Goal: Task Accomplishment & Management: Manage account settings

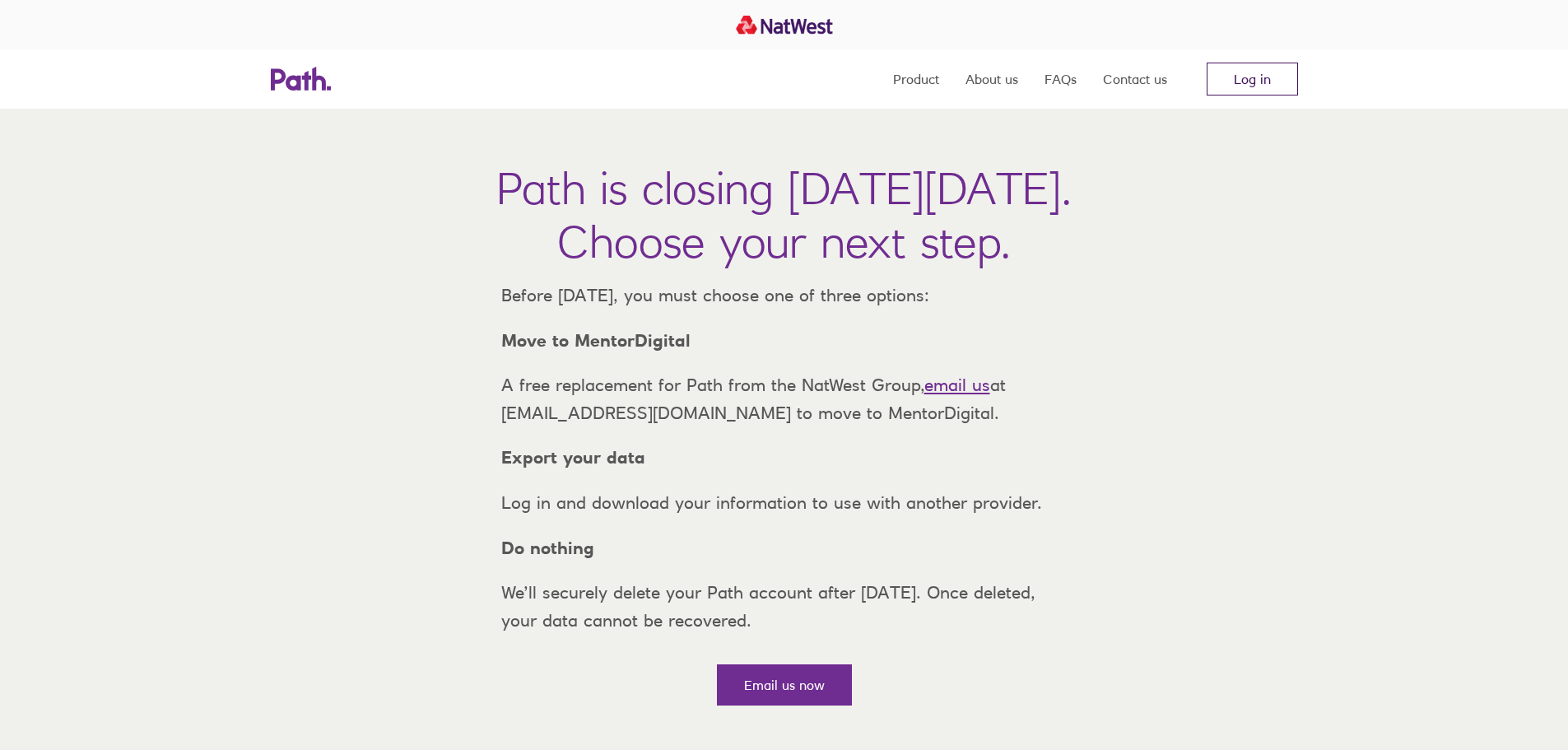
click at [1238, 82] on link "Log in" at bounding box center [1252, 79] width 91 height 33
click at [1238, 78] on link "Log in" at bounding box center [1252, 79] width 91 height 33
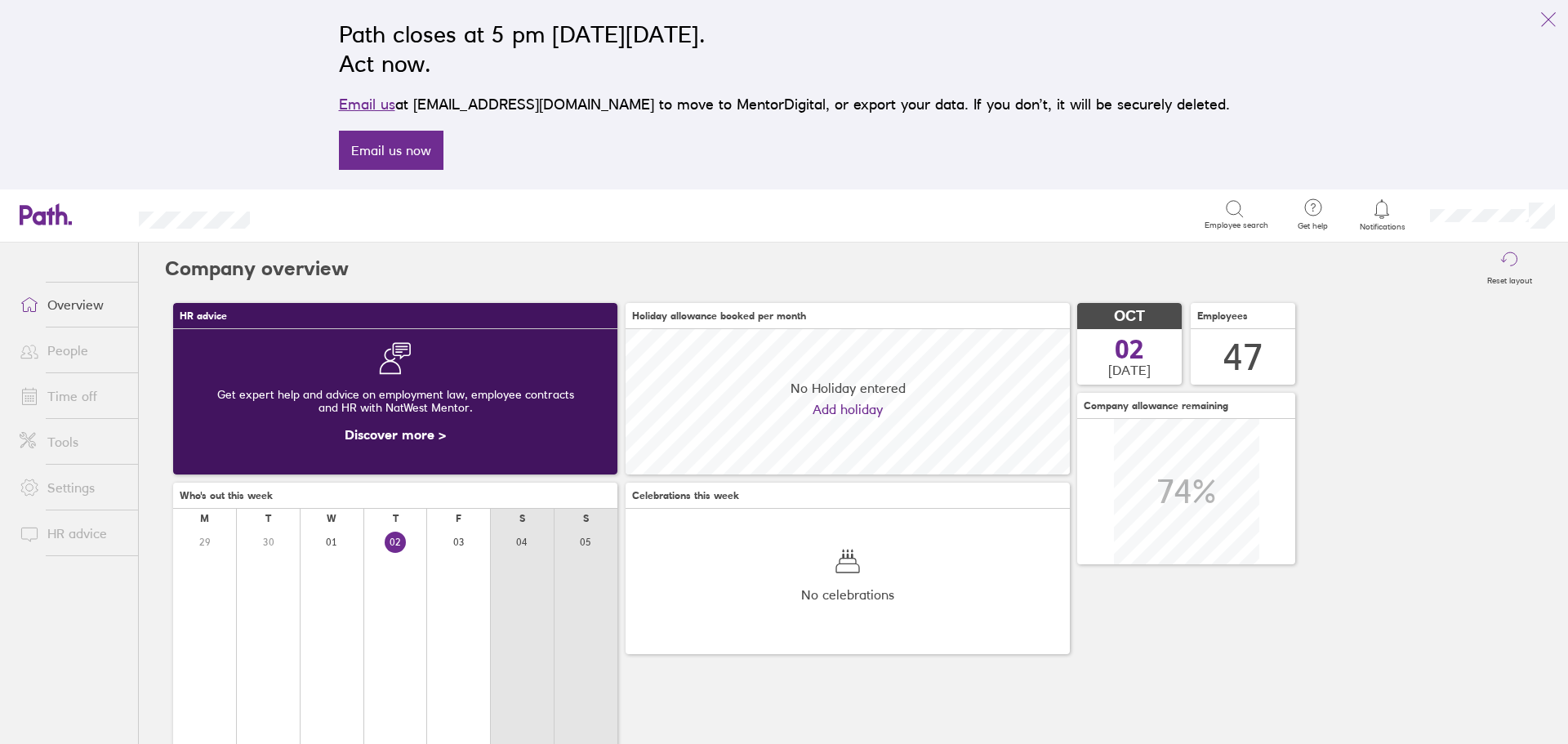
scroll to position [145, 444]
click at [1397, 452] on div "HR advice Get expert help and advice on employment law, employee contracts and …" at bounding box center [854, 613] width 1377 height 637
click at [68, 394] on link "Time off" at bounding box center [72, 396] width 132 height 32
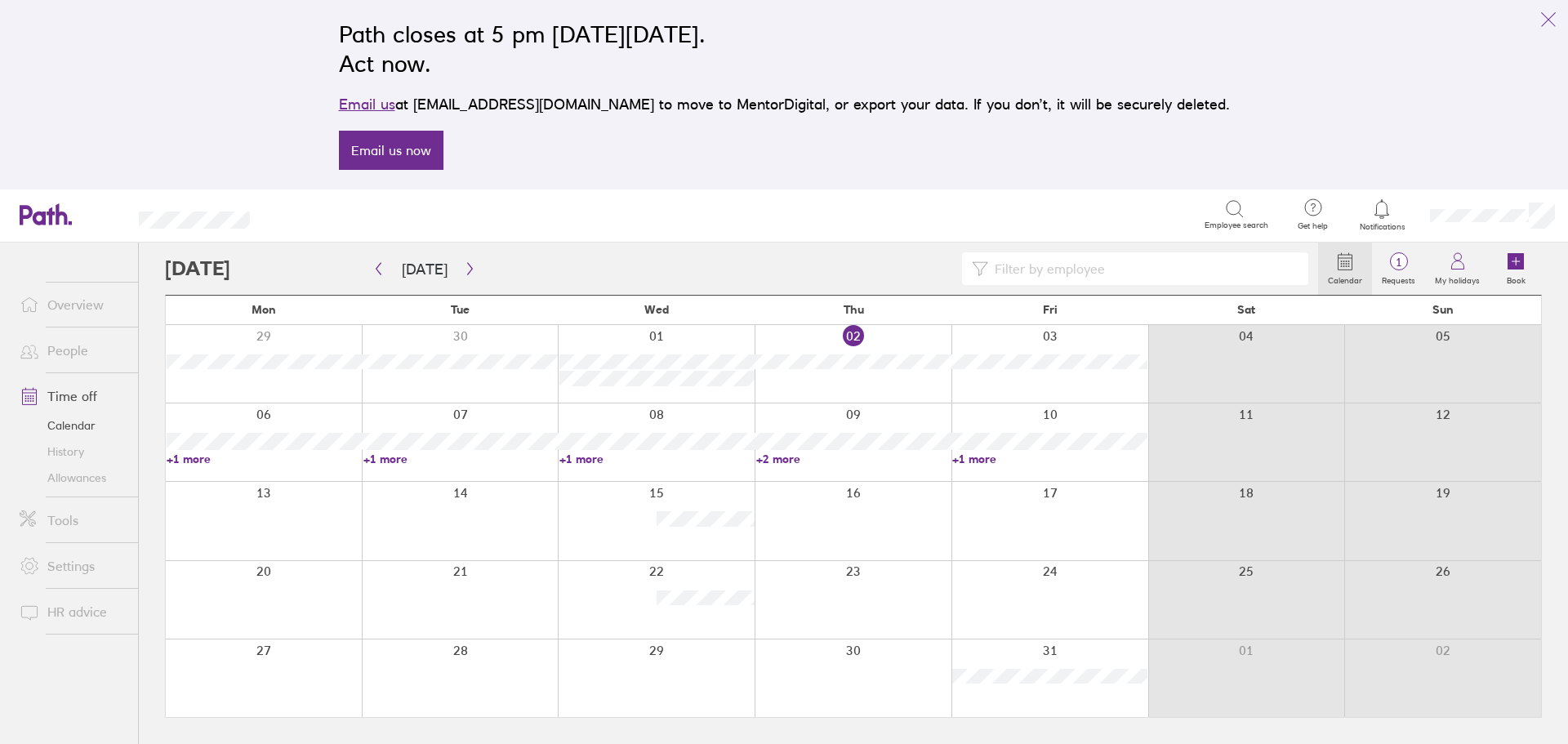
click at [583, 458] on link "+1 more" at bounding box center [657, 459] width 196 height 14
click at [1548, 21] on icon "link" at bounding box center [1548, 19] width 20 height 20
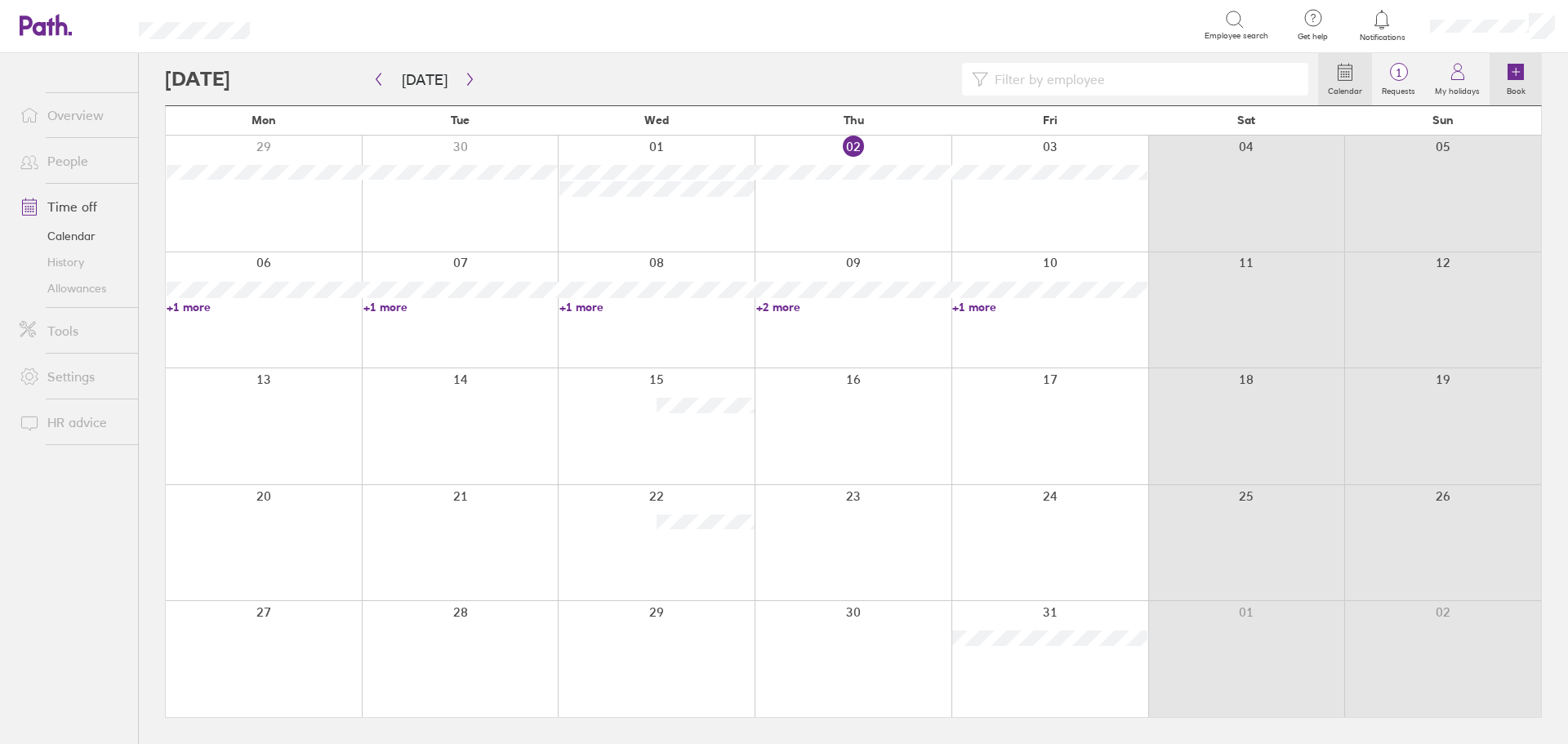
click at [1514, 71] on icon at bounding box center [1516, 72] width 16 height 16
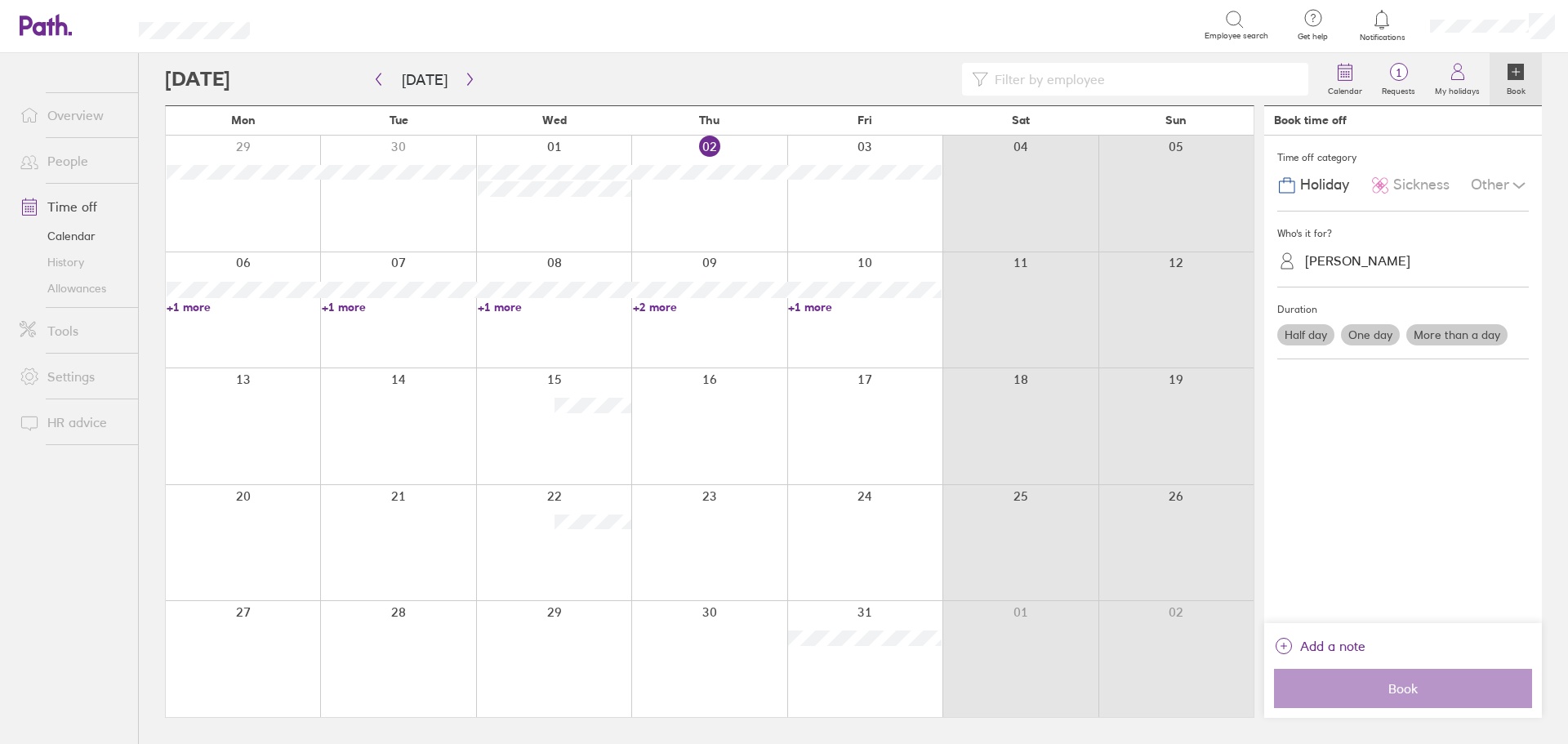
click at [1315, 332] on label "Half day" at bounding box center [1306, 335] width 57 height 21
click at [0, 0] on input "Half day" at bounding box center [0, 0] width 0 height 0
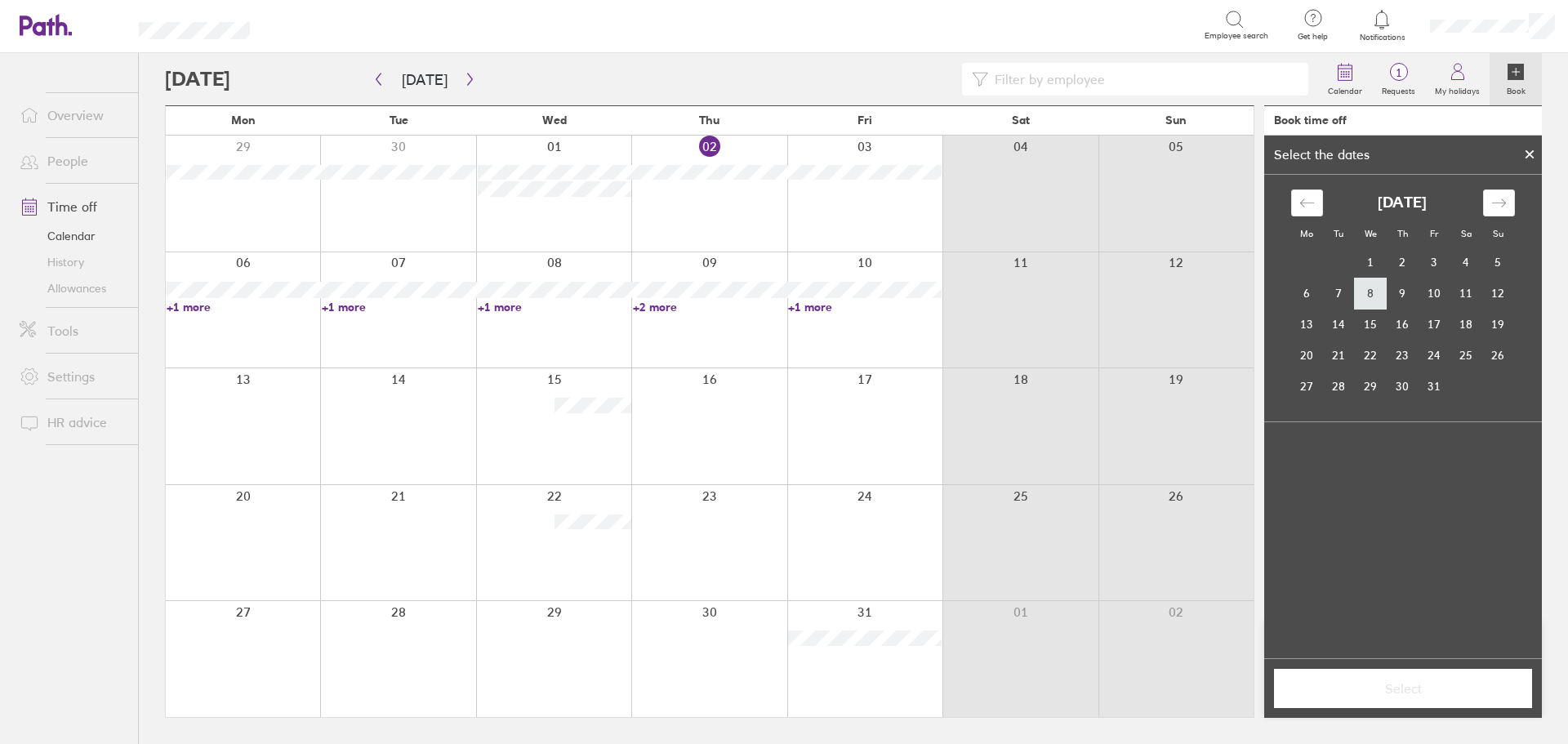
click at [1379, 298] on td "8" at bounding box center [1371, 293] width 31 height 31
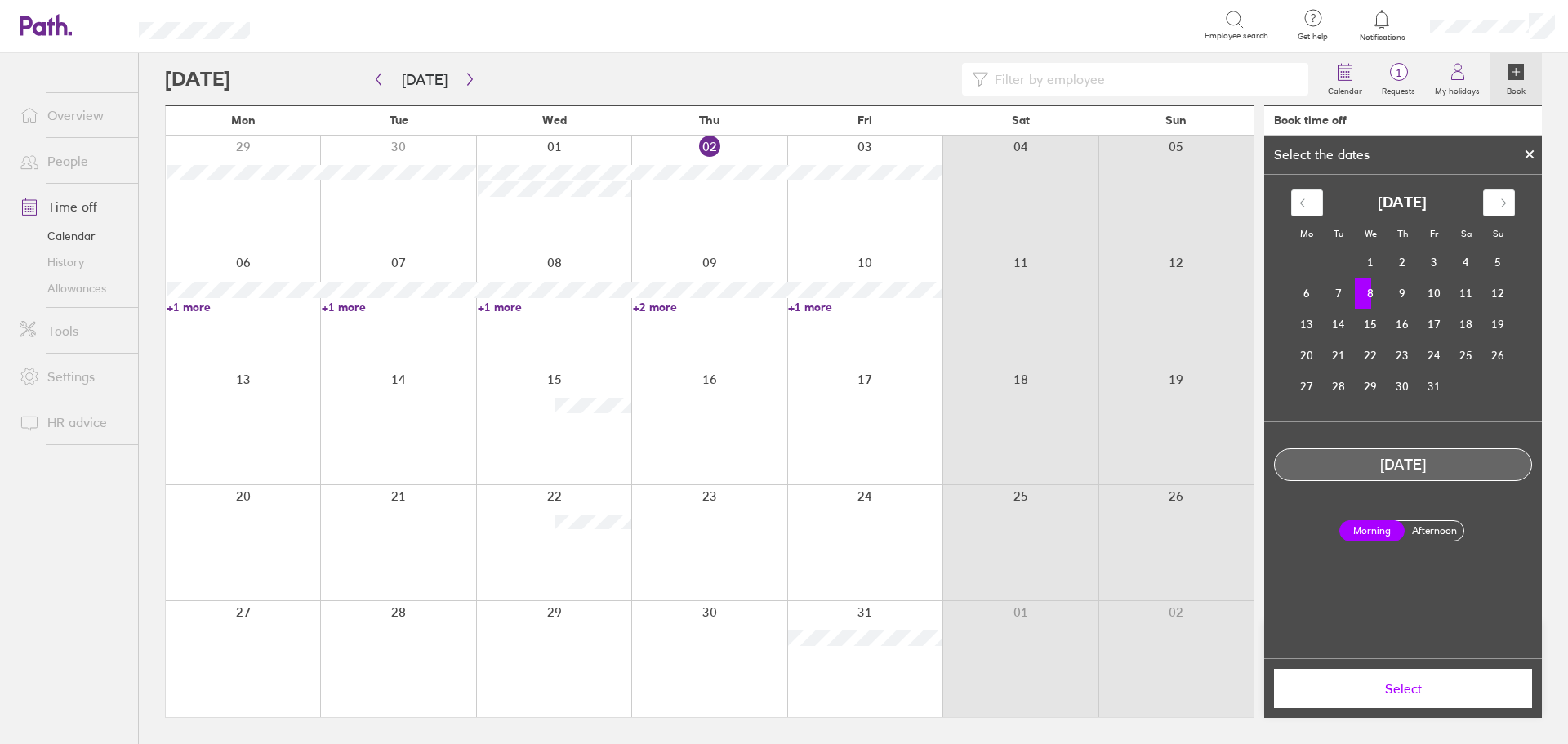
click at [1431, 681] on span "Select" at bounding box center [1403, 688] width 236 height 14
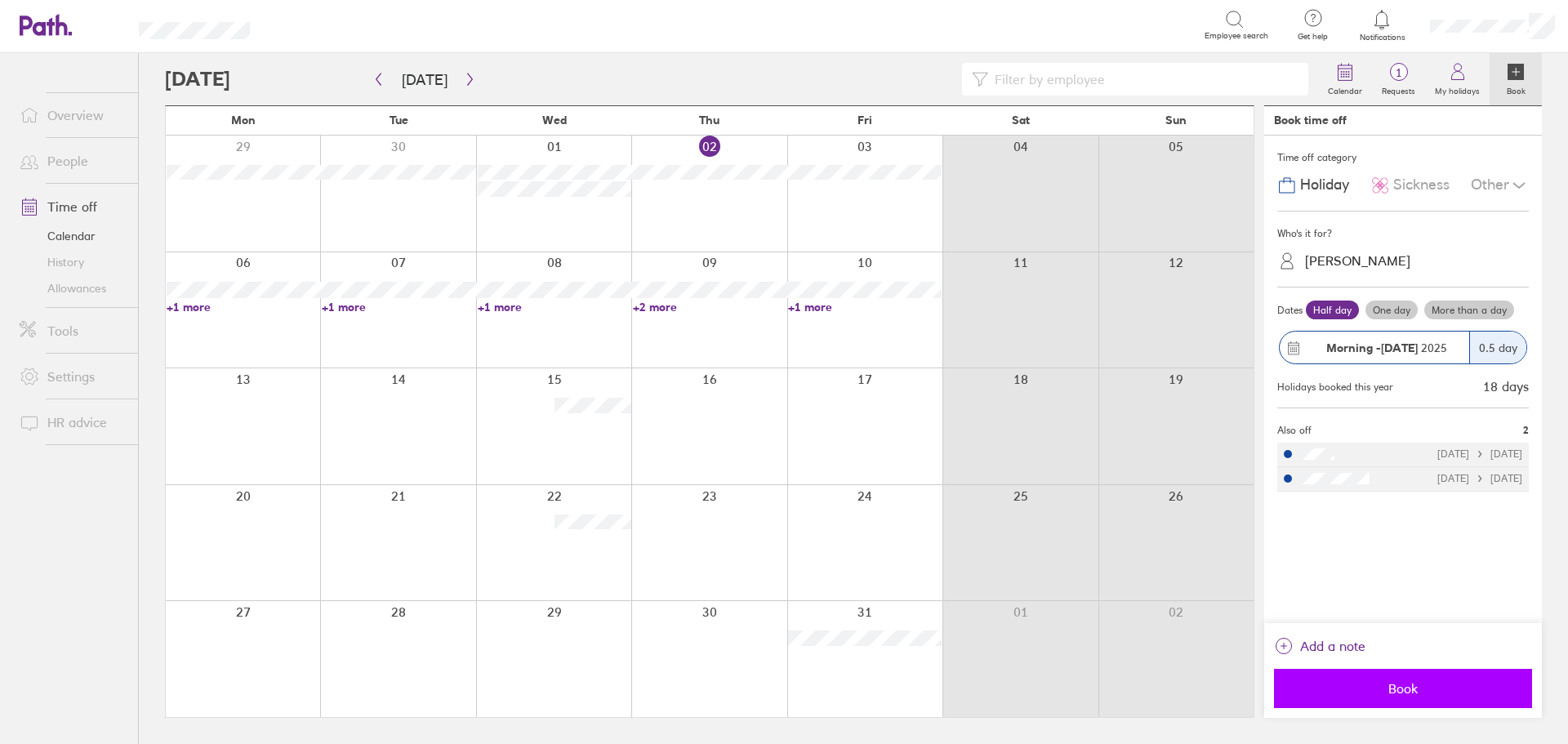
click at [1401, 692] on span "Book" at bounding box center [1403, 688] width 236 height 14
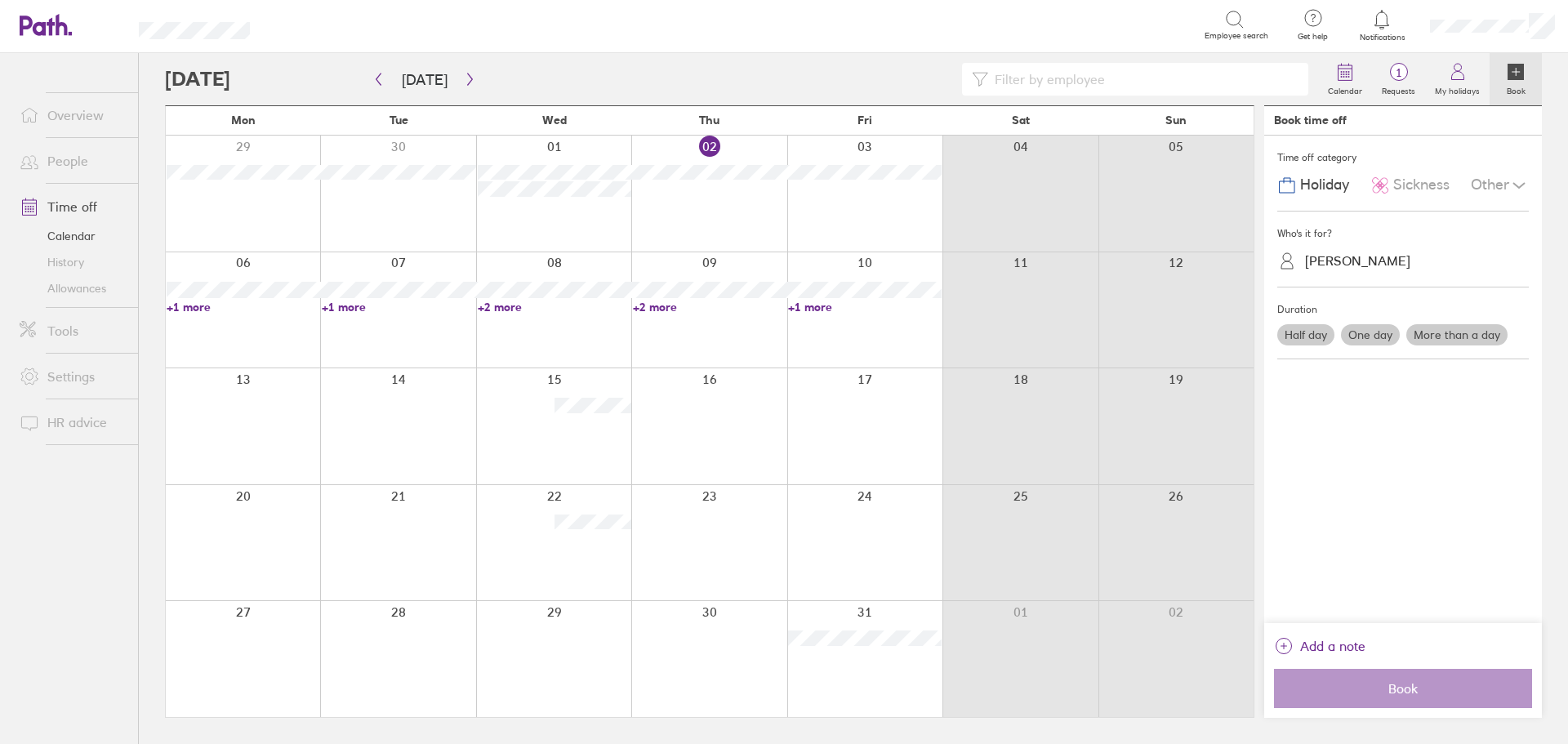
click at [1292, 339] on label "Half day" at bounding box center [1306, 335] width 57 height 21
click at [0, 0] on input "Half day" at bounding box center [0, 0] width 0 height 0
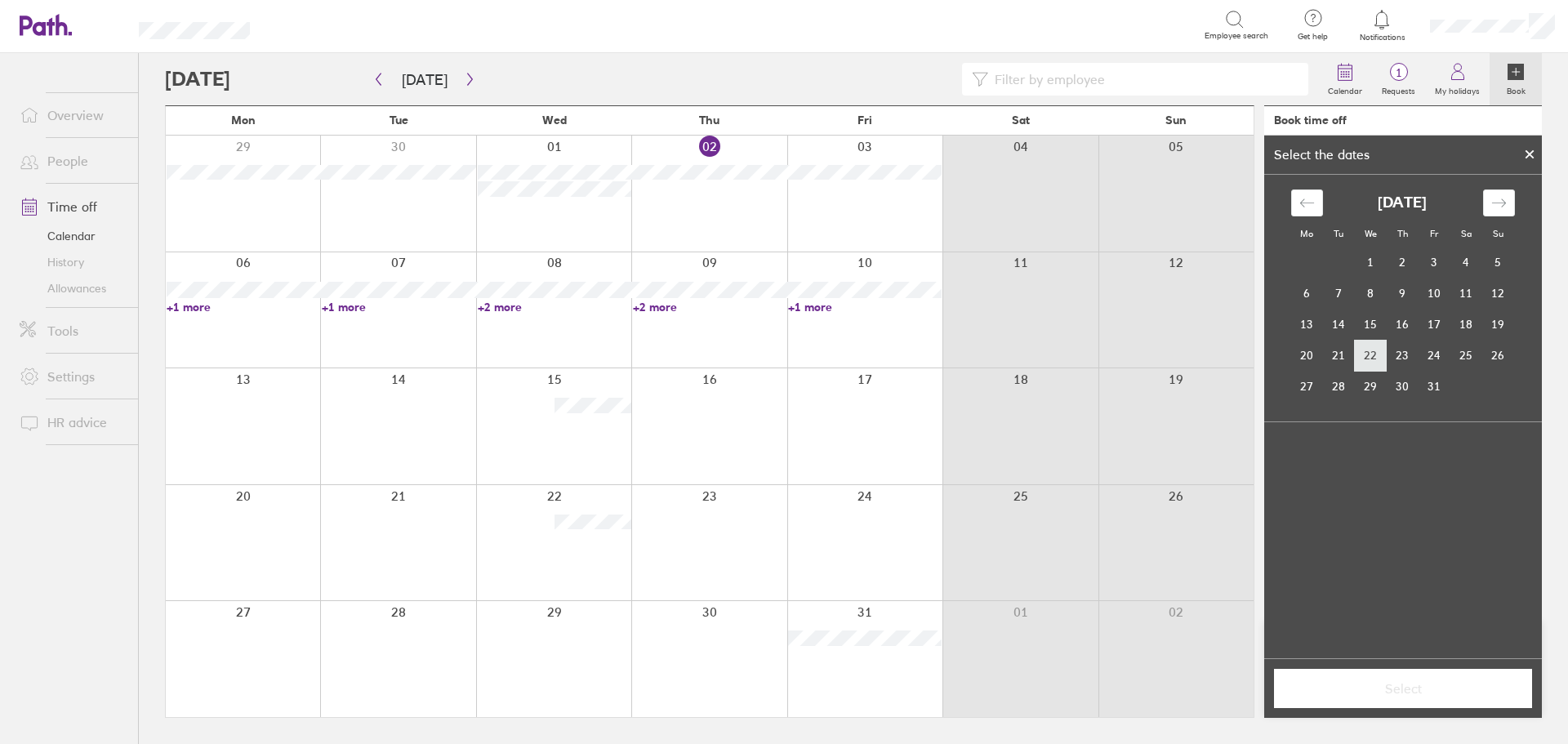
click at [1373, 350] on td "22" at bounding box center [1371, 355] width 31 height 31
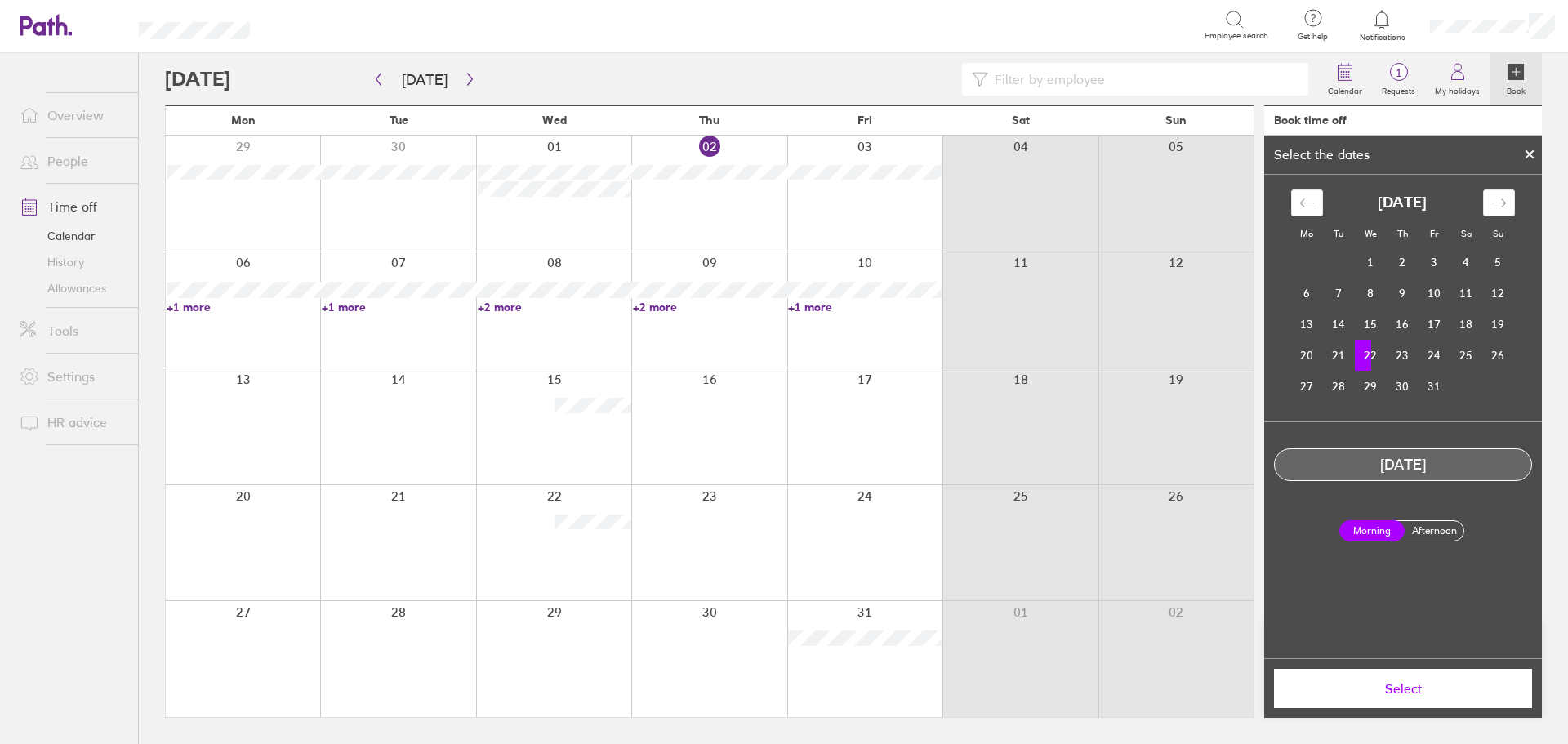
click at [1403, 694] on span "Select" at bounding box center [1403, 688] width 236 height 14
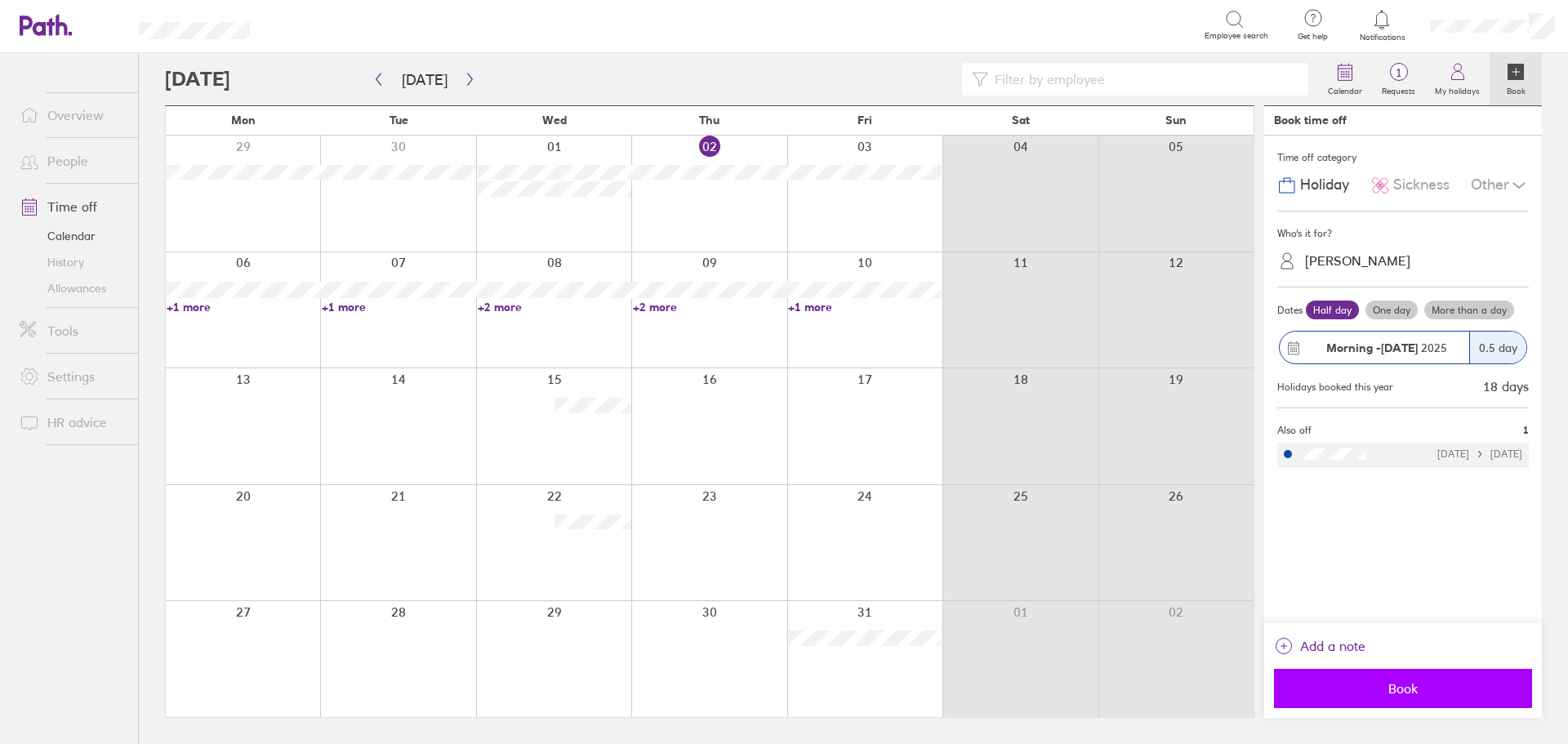
click at [1406, 695] on span "Book" at bounding box center [1403, 688] width 236 height 14
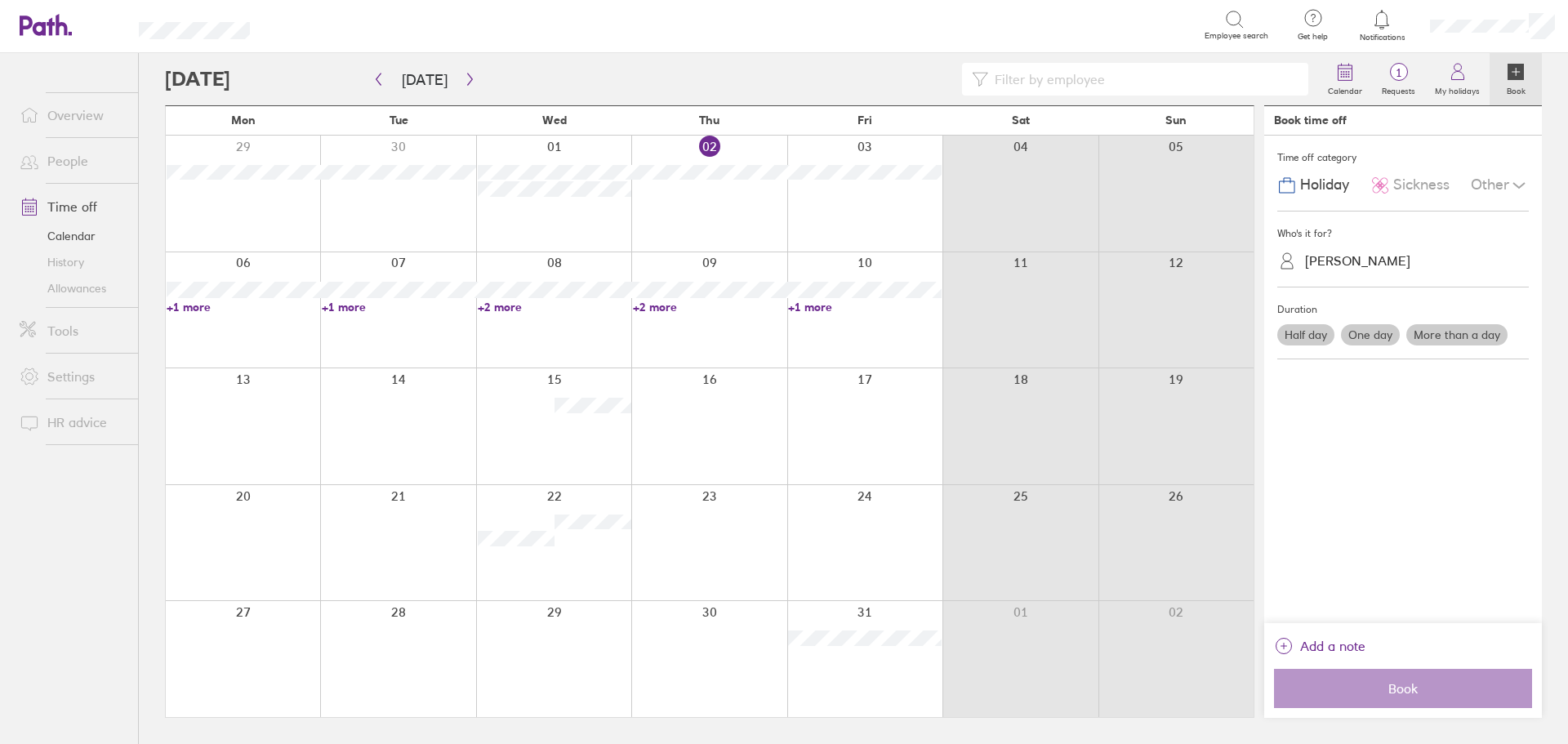
click at [535, 69] on div at bounding box center [741, 79] width 1153 height 32
click at [821, 63] on div at bounding box center [741, 79] width 1153 height 32
click at [694, 80] on div at bounding box center [741, 79] width 1153 height 32
click at [702, 53] on div "Calendar 1 Requests My holidays Book" at bounding box center [854, 79] width 1377 height 52
